Goal: Task Accomplishment & Management: Manage account settings

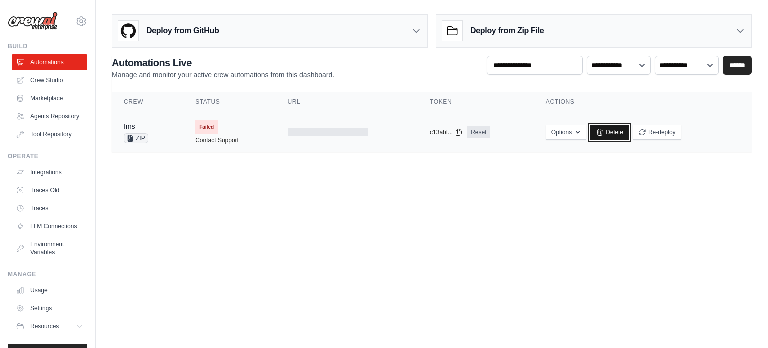
click at [606, 132] on link "Delete" at bounding box center [610, 132] width 39 height 15
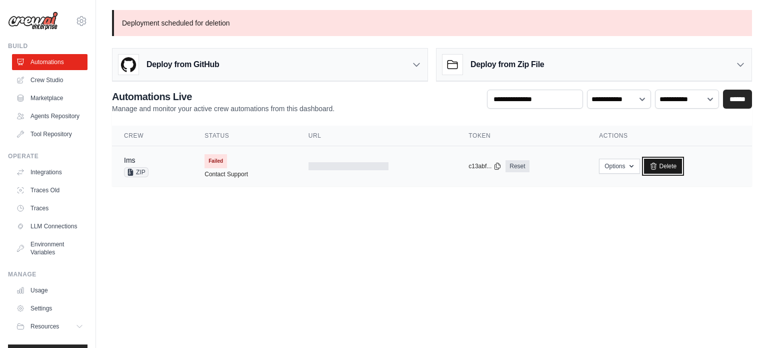
click at [663, 165] on link "Delete" at bounding box center [663, 166] width 39 height 15
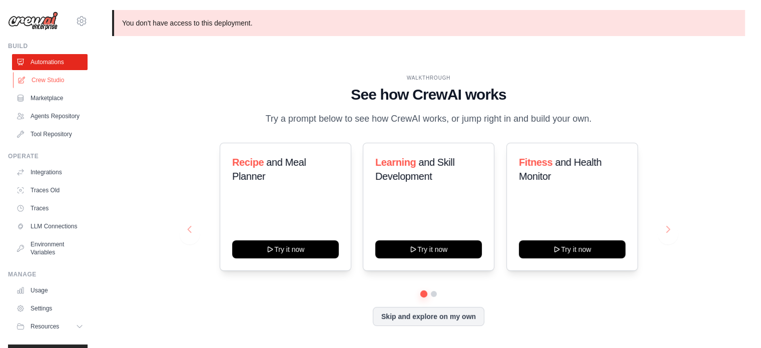
click at [58, 79] on link "Crew Studio" at bounding box center [51, 80] width 76 height 16
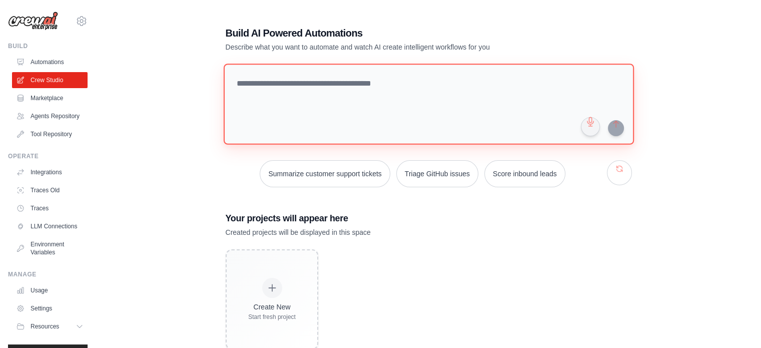
click at [266, 127] on textarea at bounding box center [428, 104] width 410 height 81
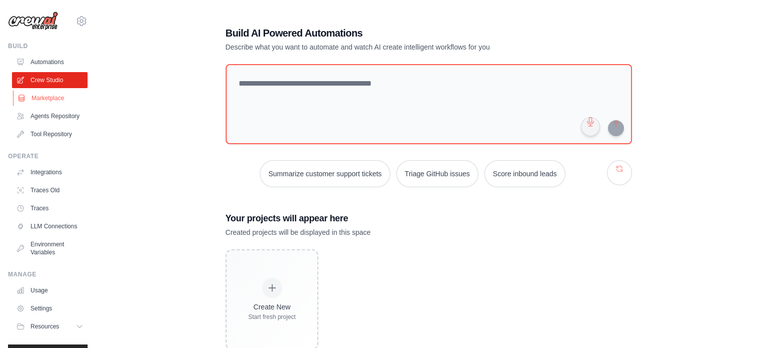
click at [63, 100] on link "Marketplace" at bounding box center [51, 98] width 76 height 16
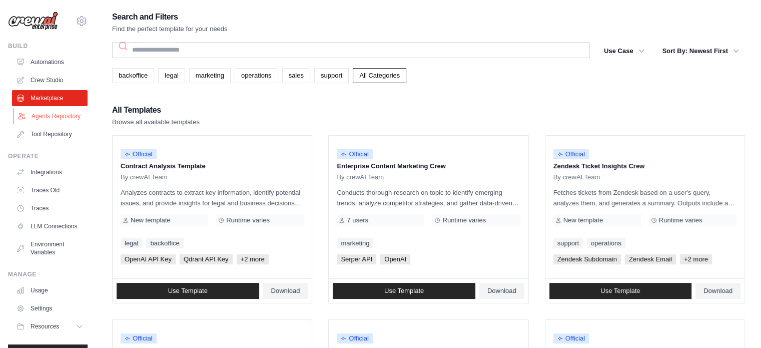
click at [61, 123] on link "Agents Repository" at bounding box center [51, 116] width 76 height 16
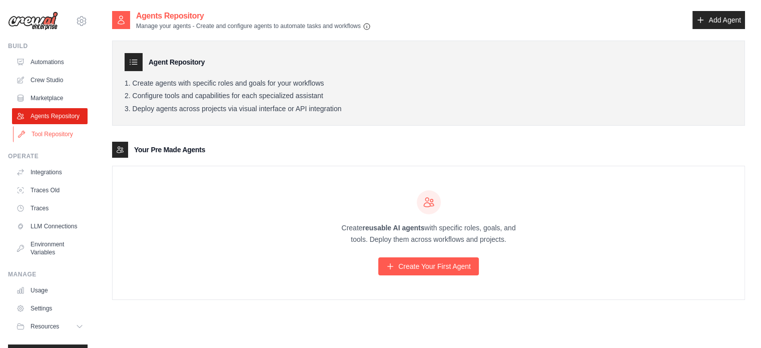
click at [64, 141] on link "Tool Repository" at bounding box center [51, 134] width 76 height 16
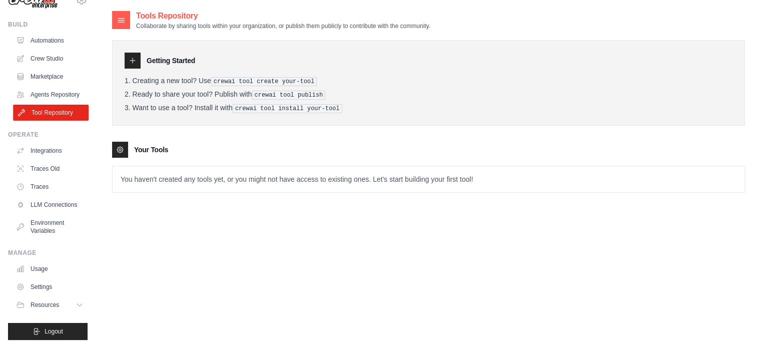
scroll to position [37, 0]
